Goal: Transaction & Acquisition: Purchase product/service

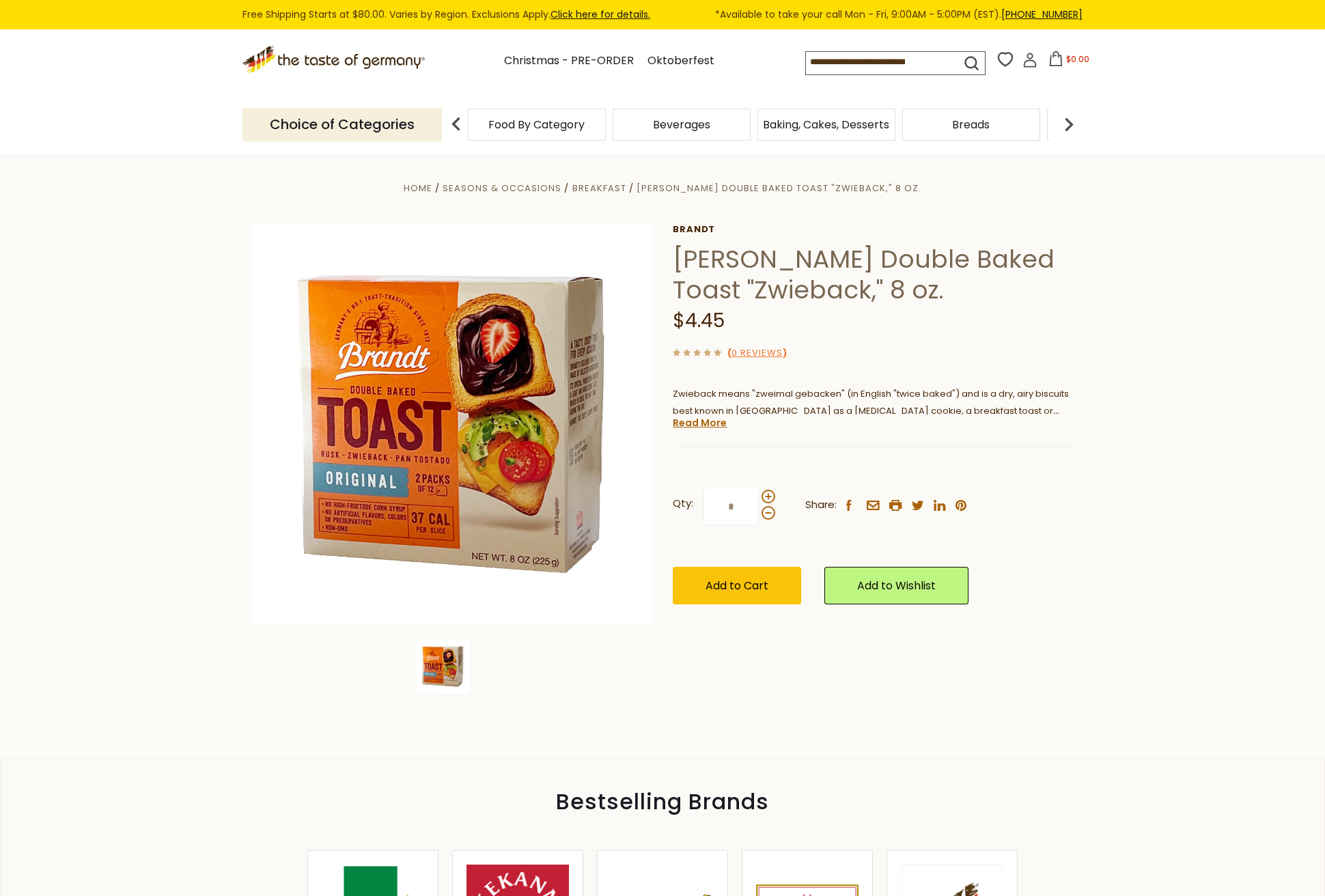
click at [834, 59] on input at bounding box center [870, 61] width 130 height 19
type input "******"
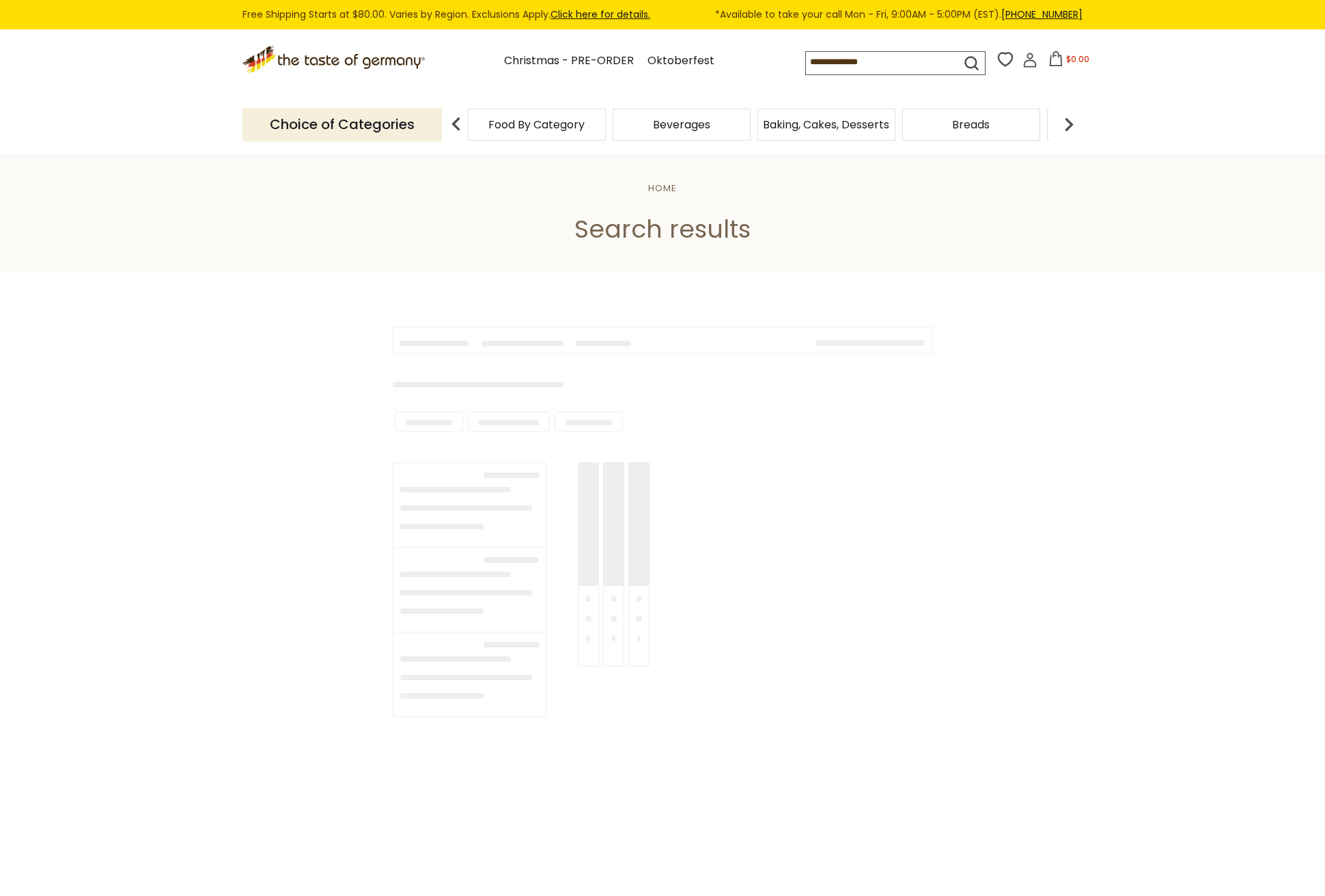
type input "******"
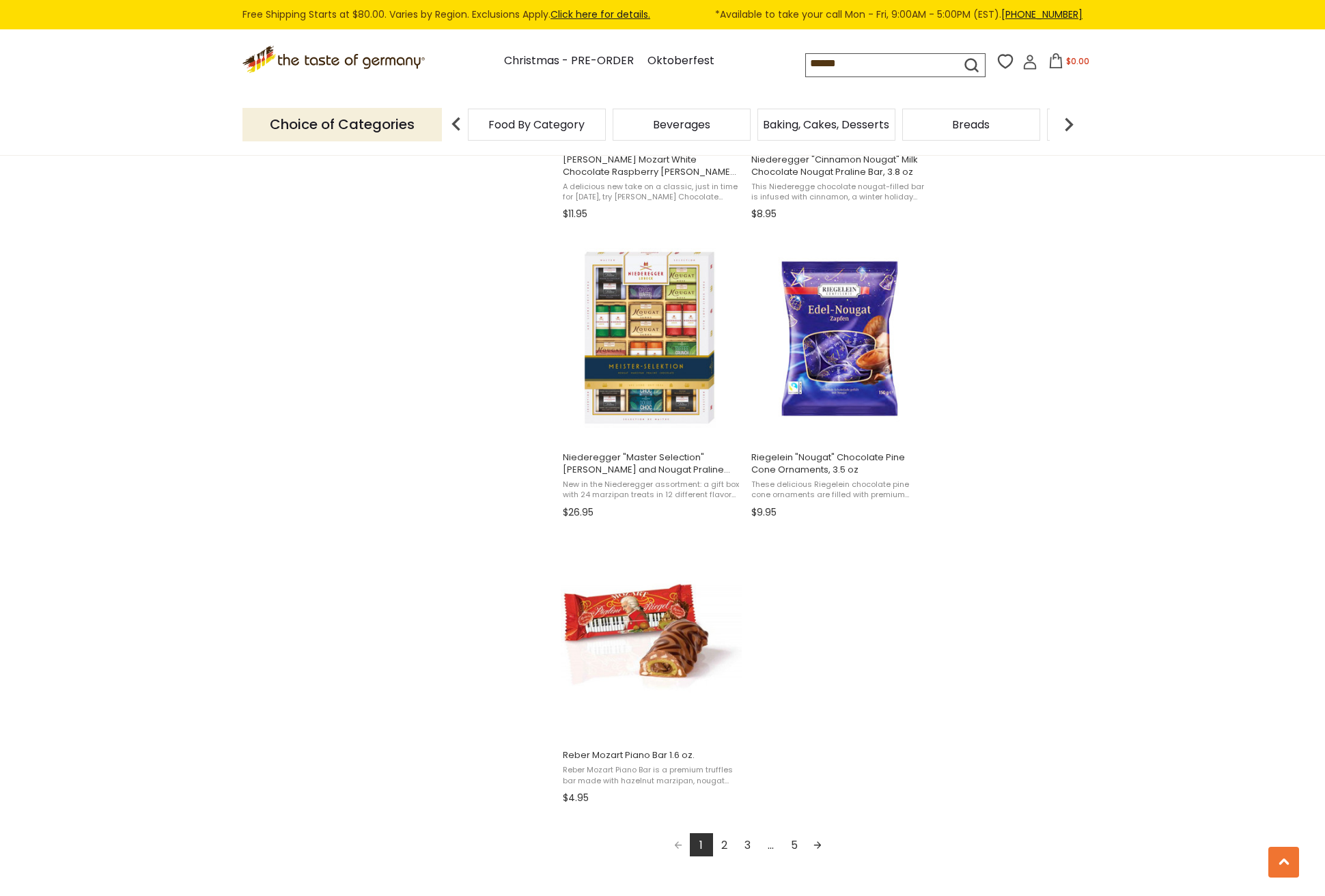
scroll to position [1964, 0]
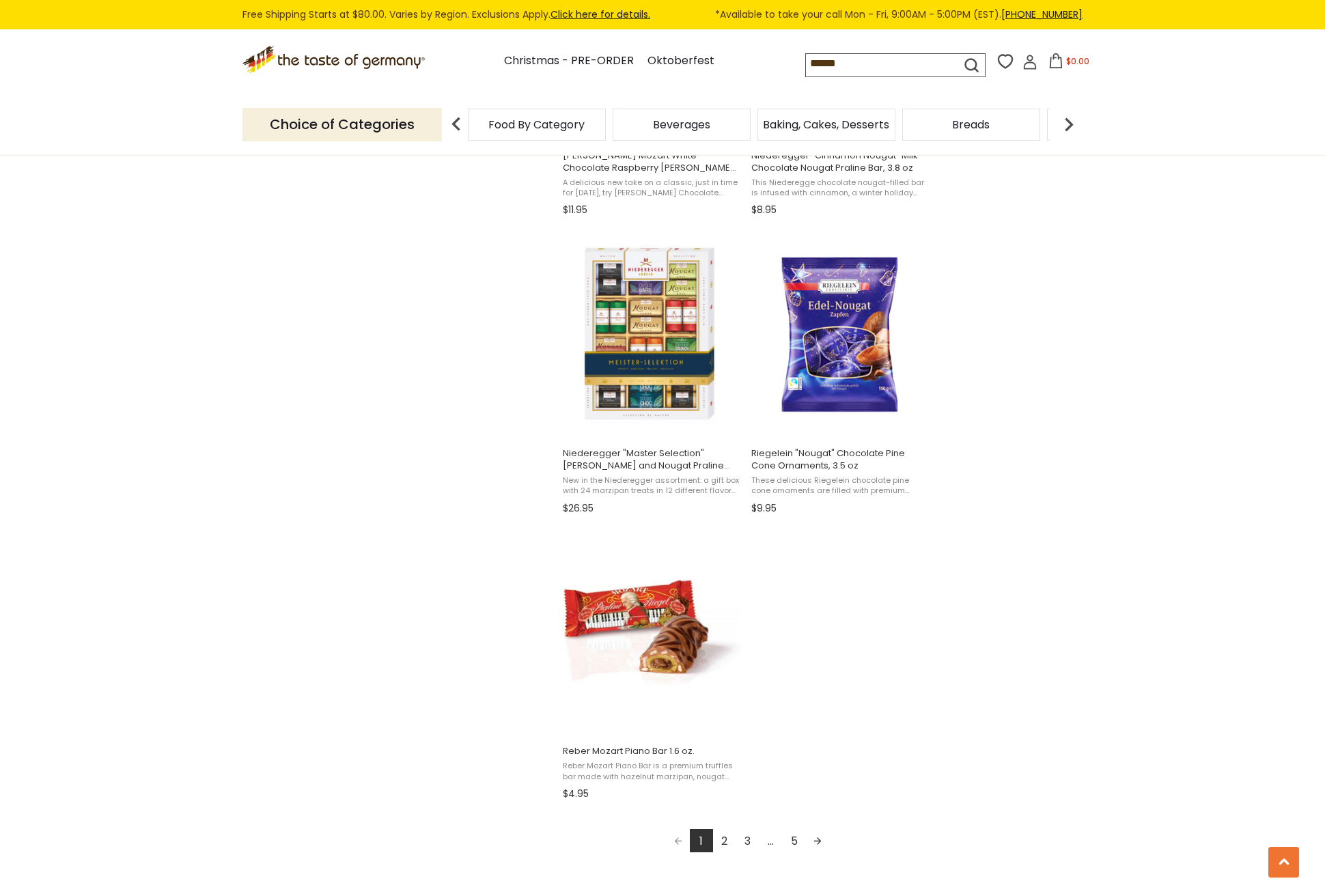
click at [816, 834] on link "Next page" at bounding box center [817, 840] width 23 height 23
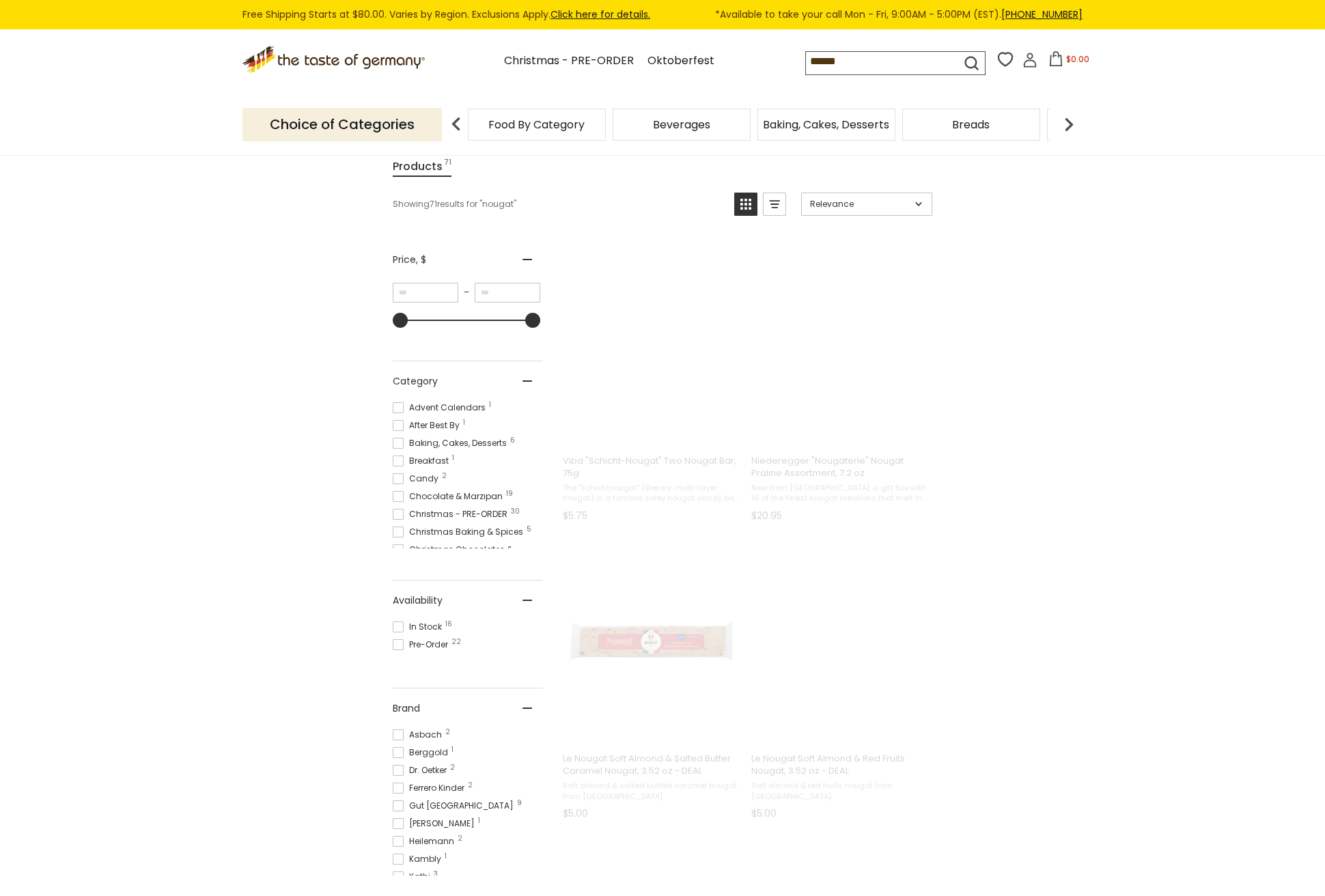
scroll to position [0, 0]
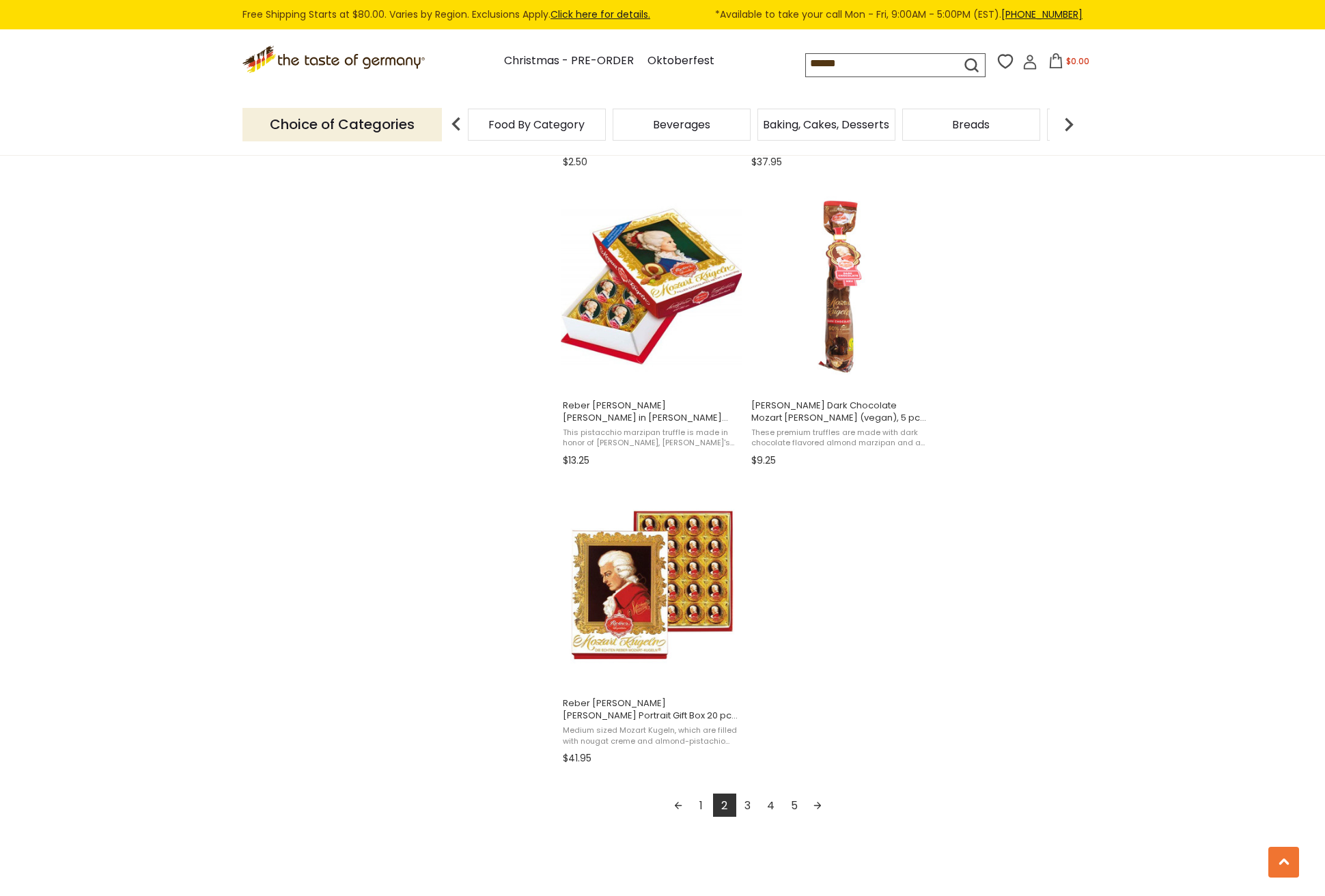
scroll to position [2014, 0]
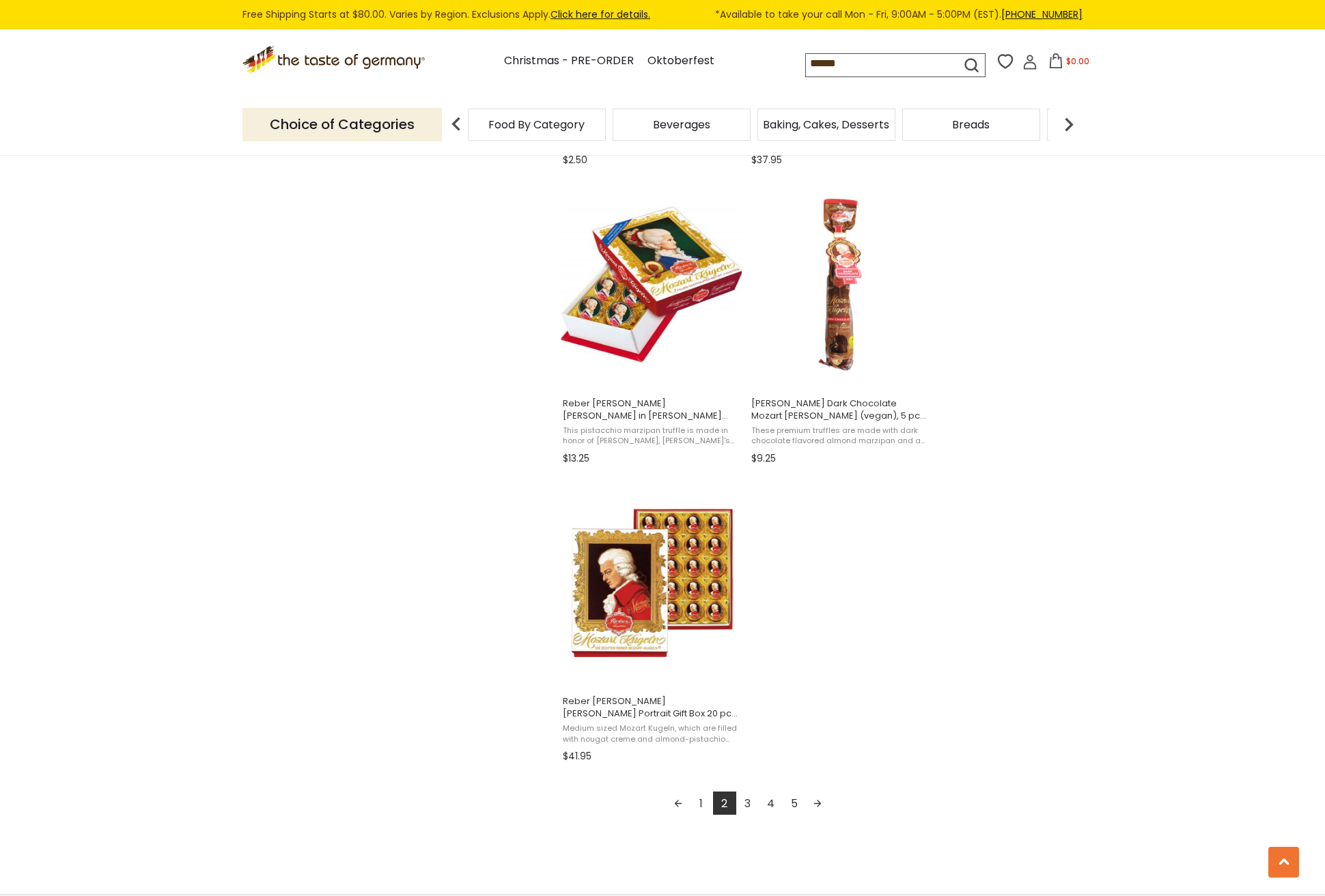
click at [817, 797] on link "Next page" at bounding box center [817, 802] width 23 height 23
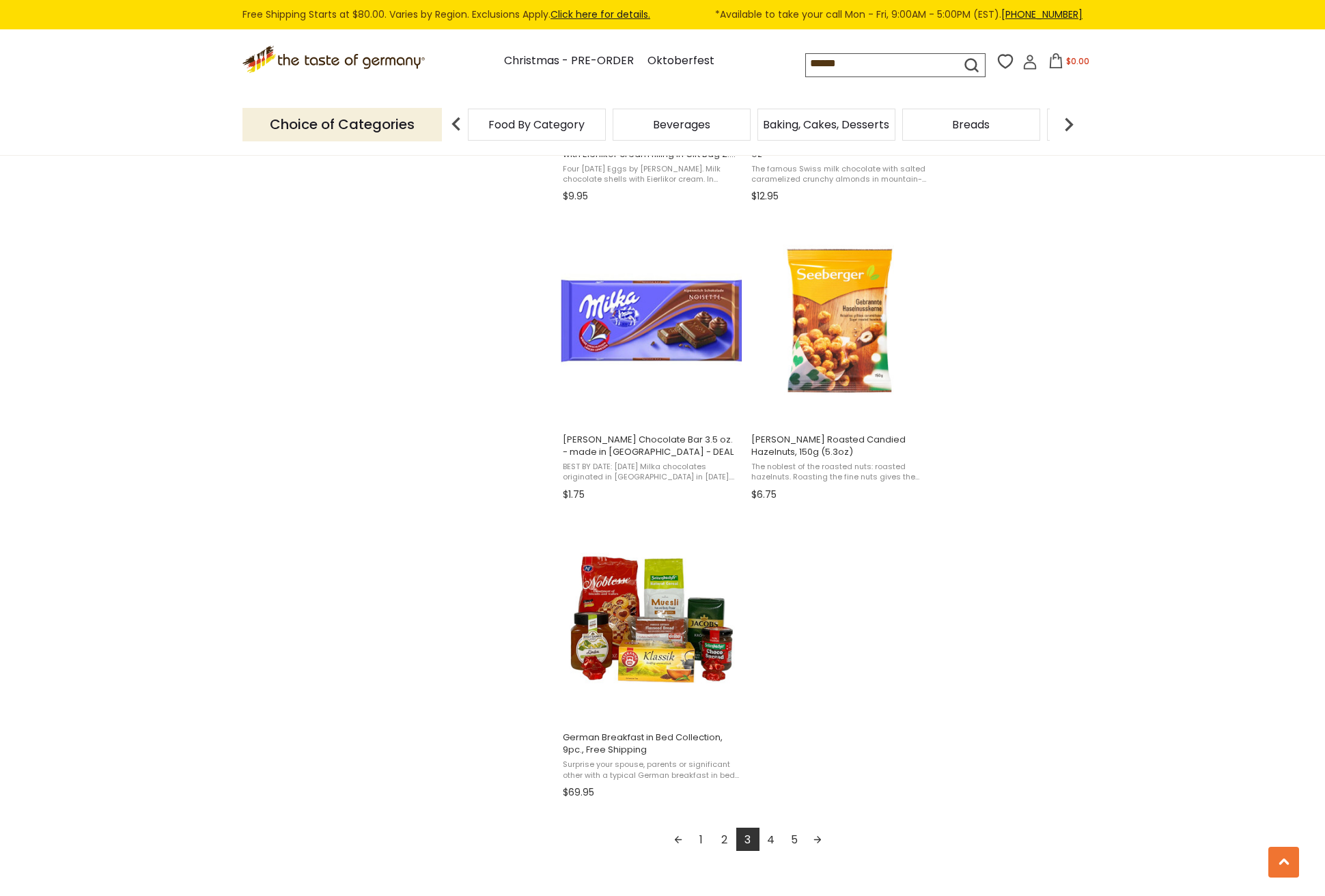
scroll to position [1983, 0]
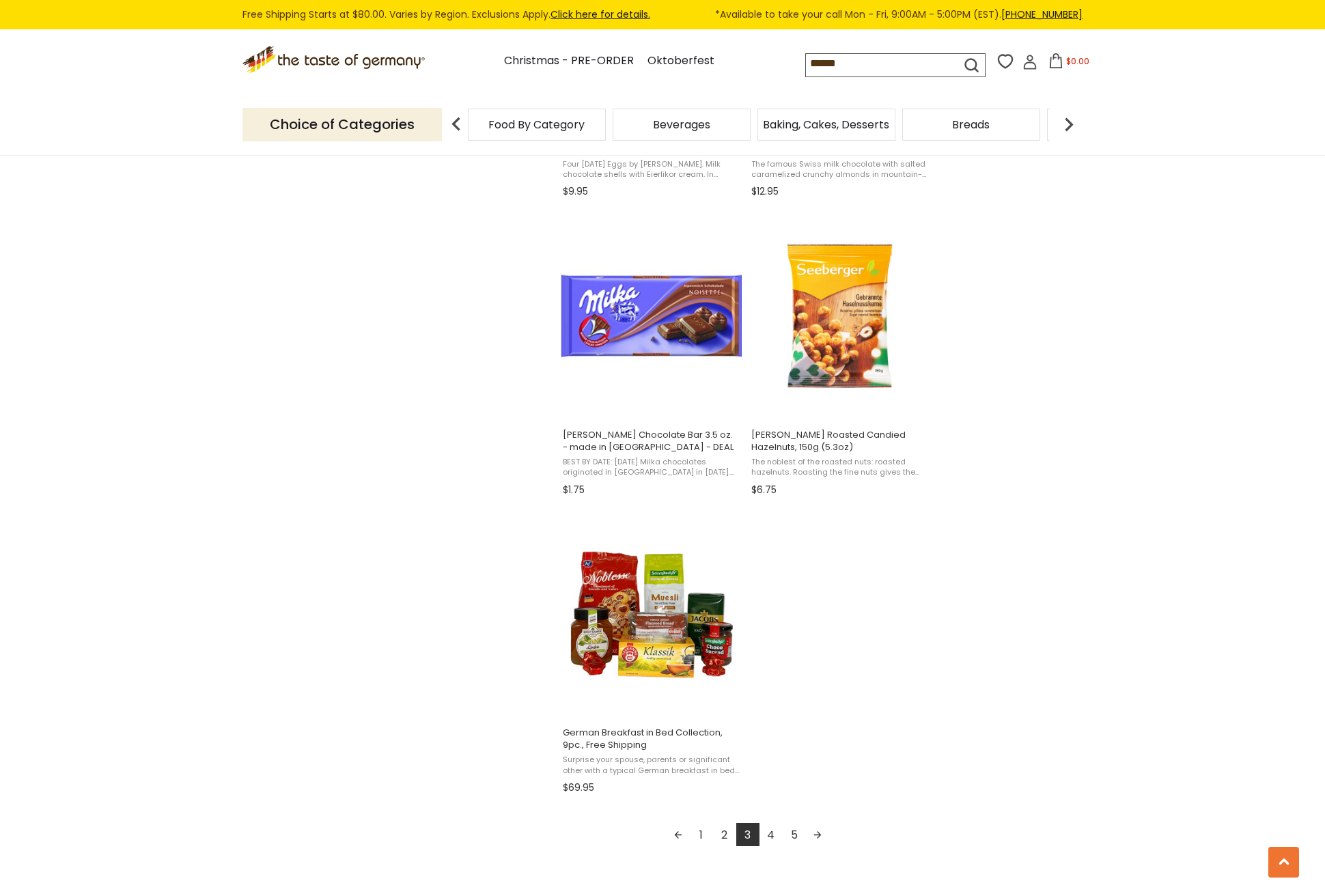
click at [816, 828] on link "Next page" at bounding box center [817, 834] width 23 height 23
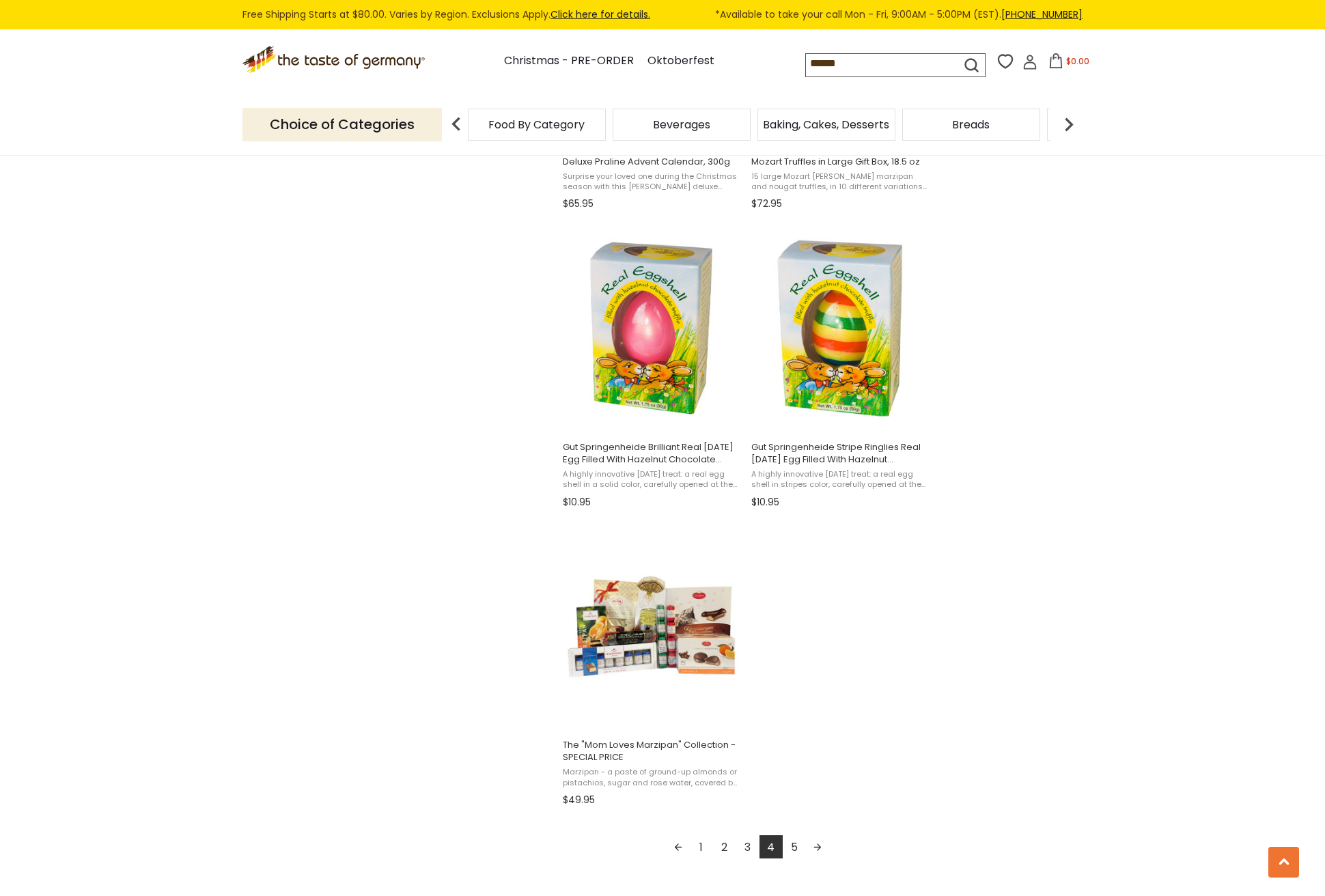
scroll to position [1973, 0]
